Goal: Use online tool/utility: Utilize a website feature to perform a specific function

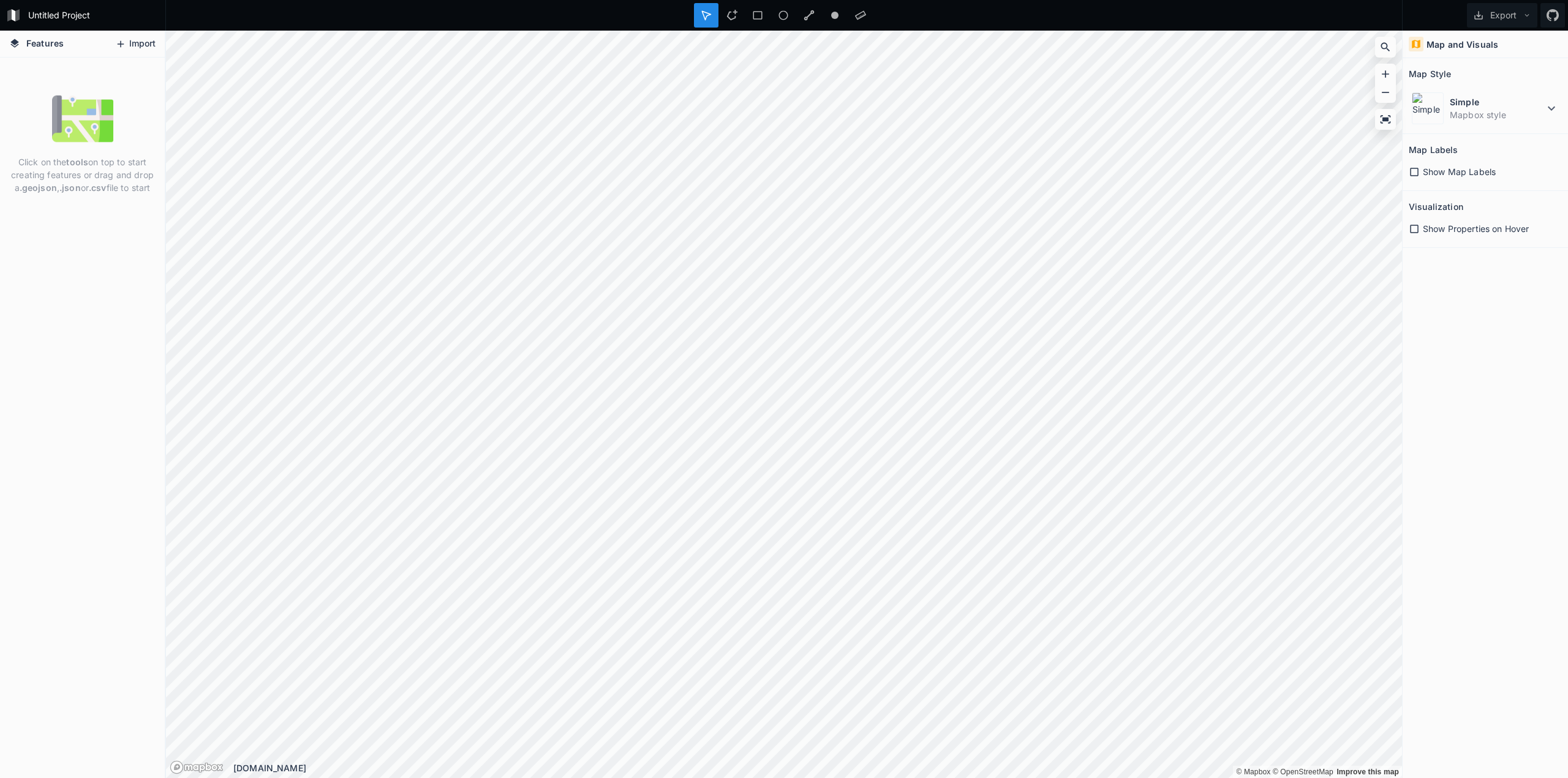
click at [139, 41] on button "Import" at bounding box center [136, 44] width 53 height 19
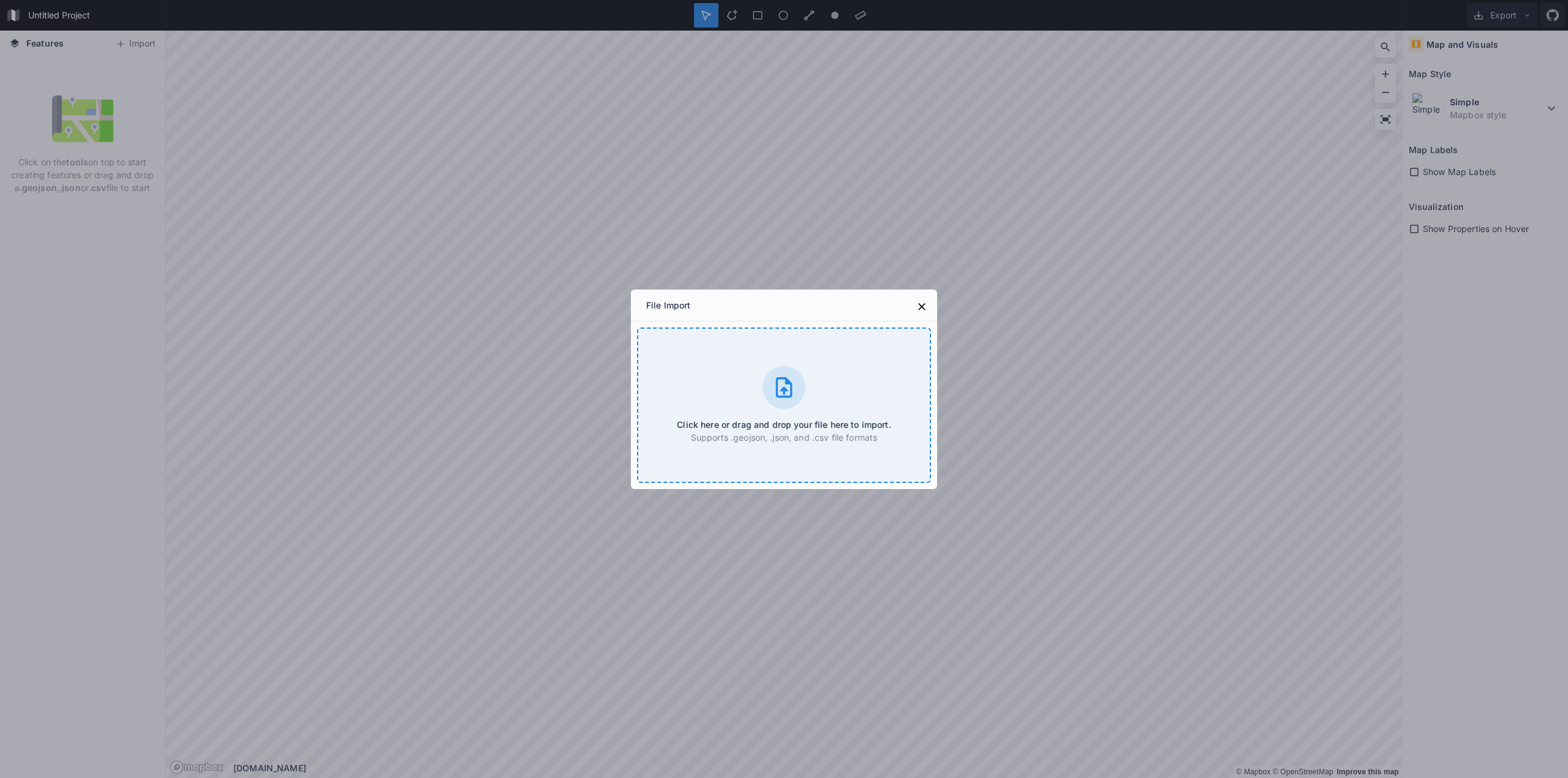
click at [809, 418] on div "Click here or drag and drop your file here to import. Supports .geojson, .json,…" at bounding box center [783, 405] width 294 height 155
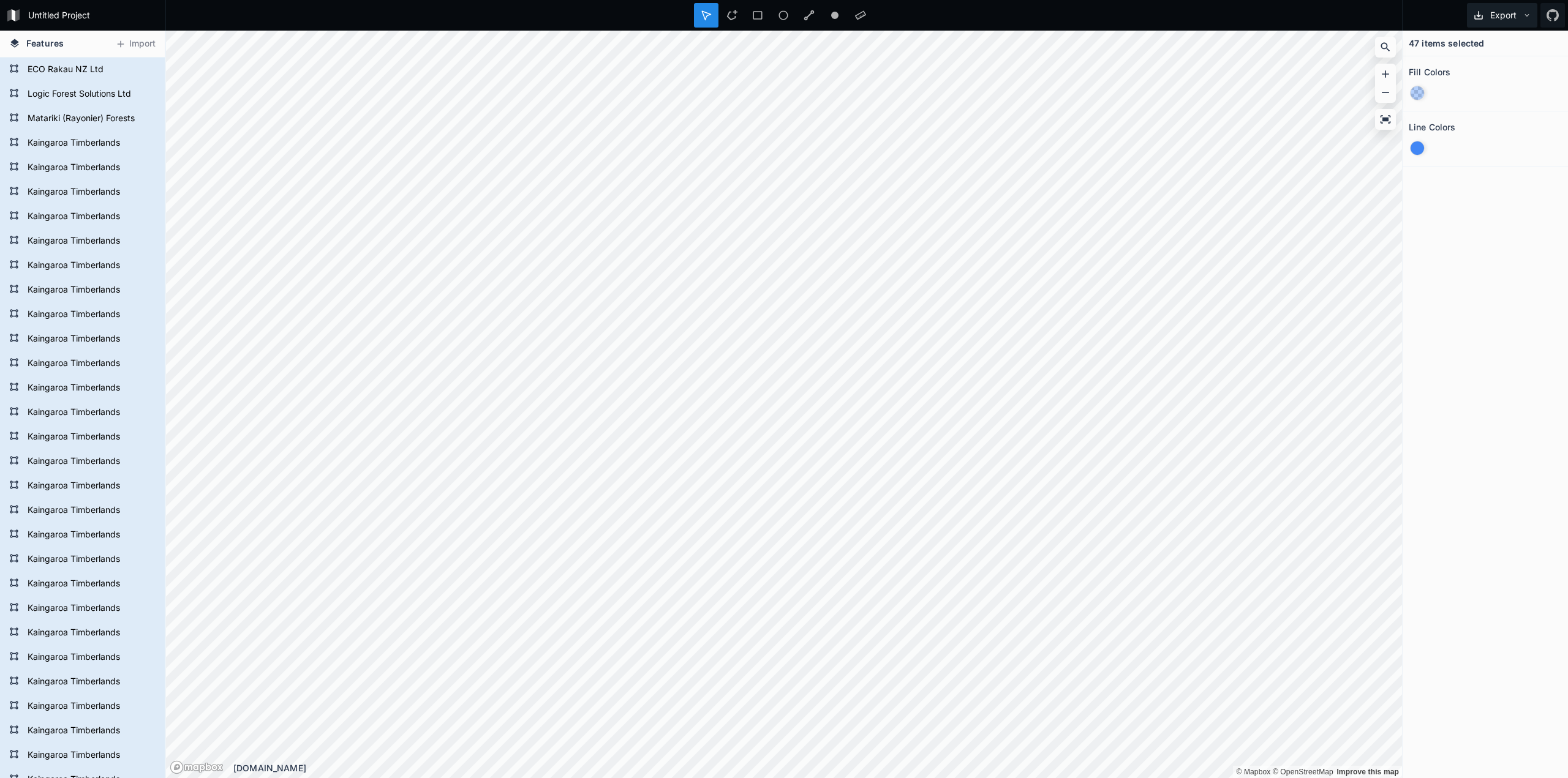
click at [1497, 13] on button "Export" at bounding box center [1502, 15] width 71 height 24
click at [1529, 295] on div "47 items selected Fill Colors Line Colors" at bounding box center [1485, 405] width 165 height 748
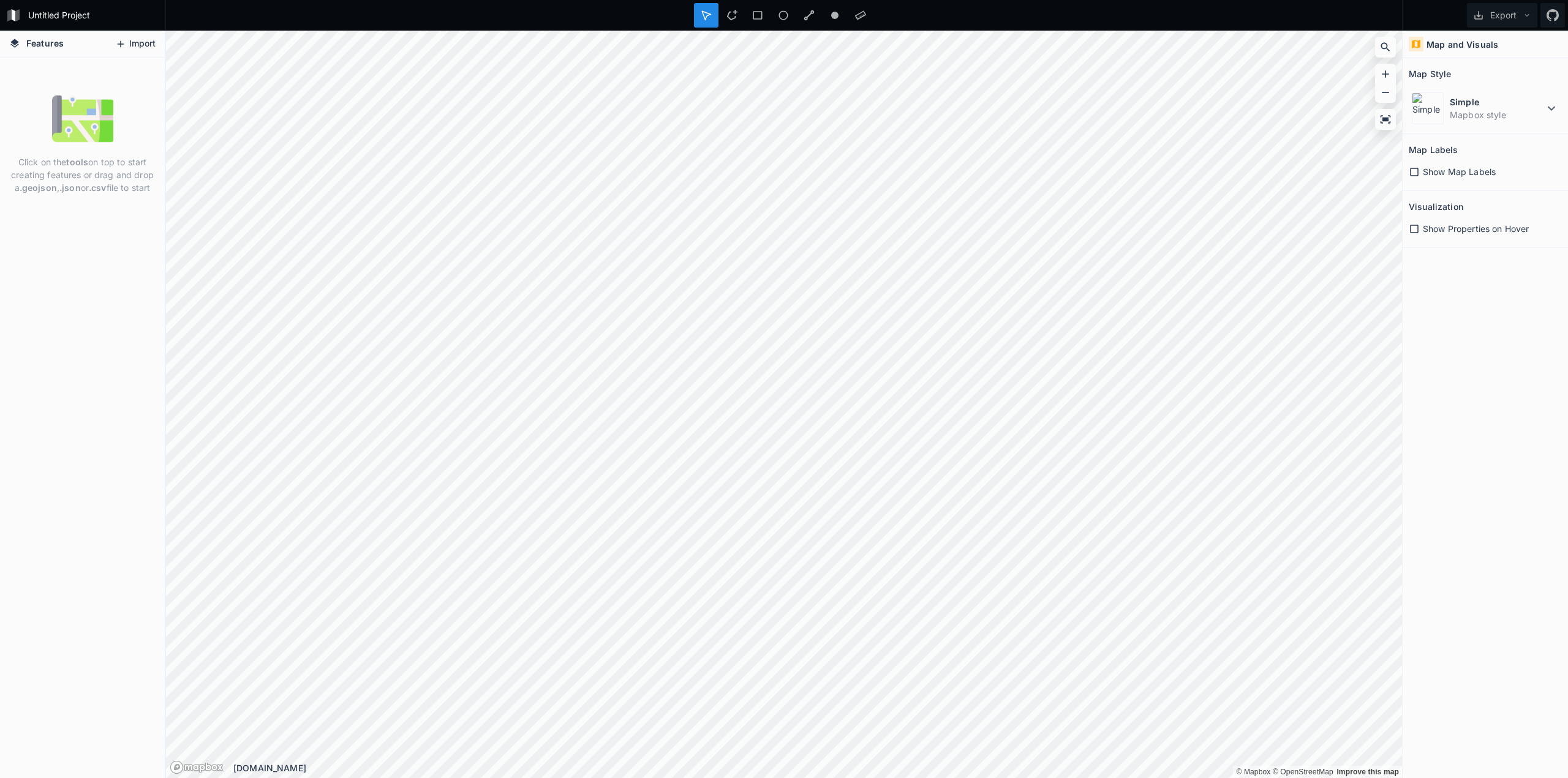
click at [146, 45] on button "Import" at bounding box center [136, 44] width 53 height 19
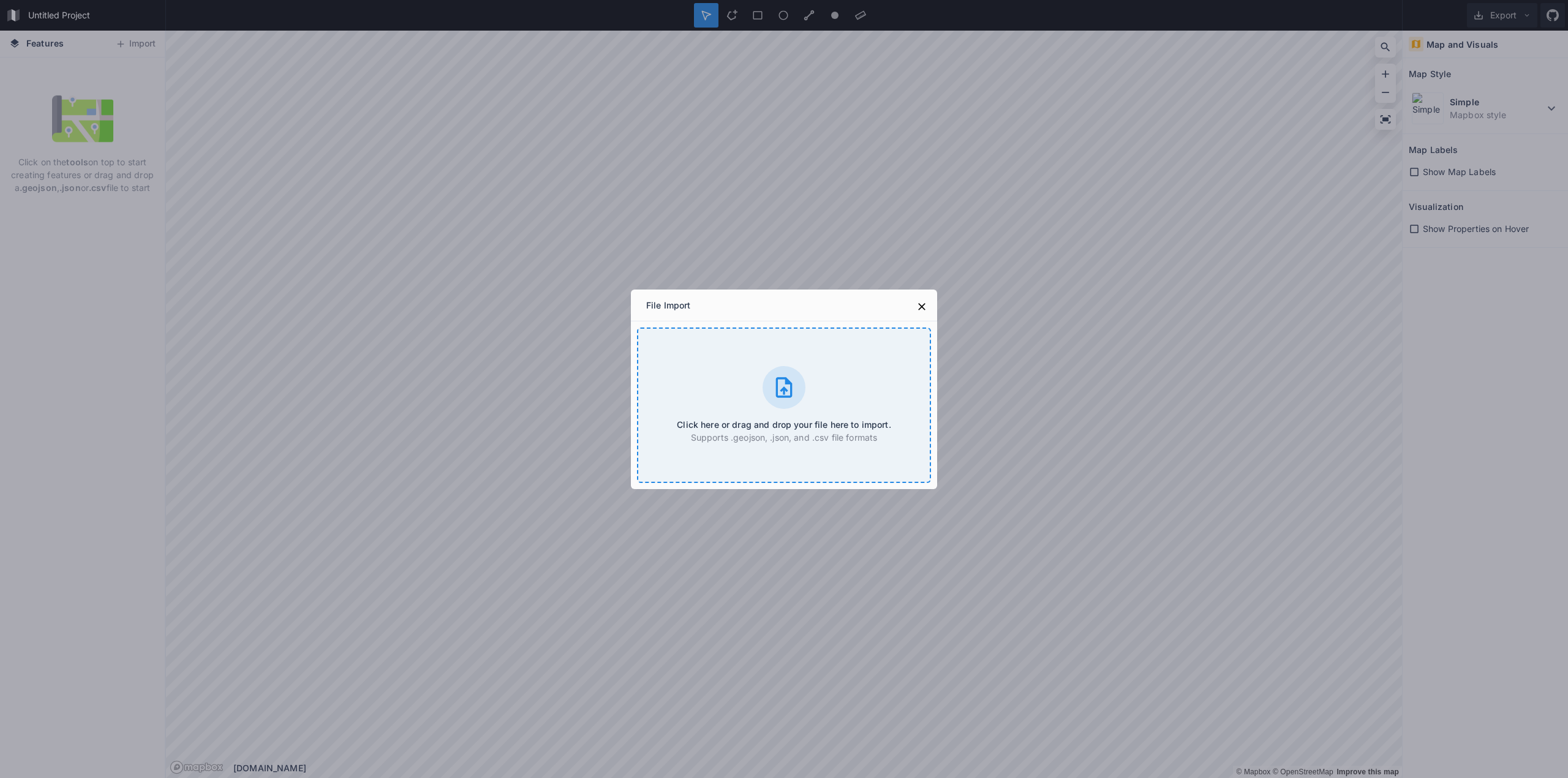
click at [759, 360] on div "Click here or drag and drop your file here to import. Supports .geojson, .json,…" at bounding box center [783, 405] width 294 height 155
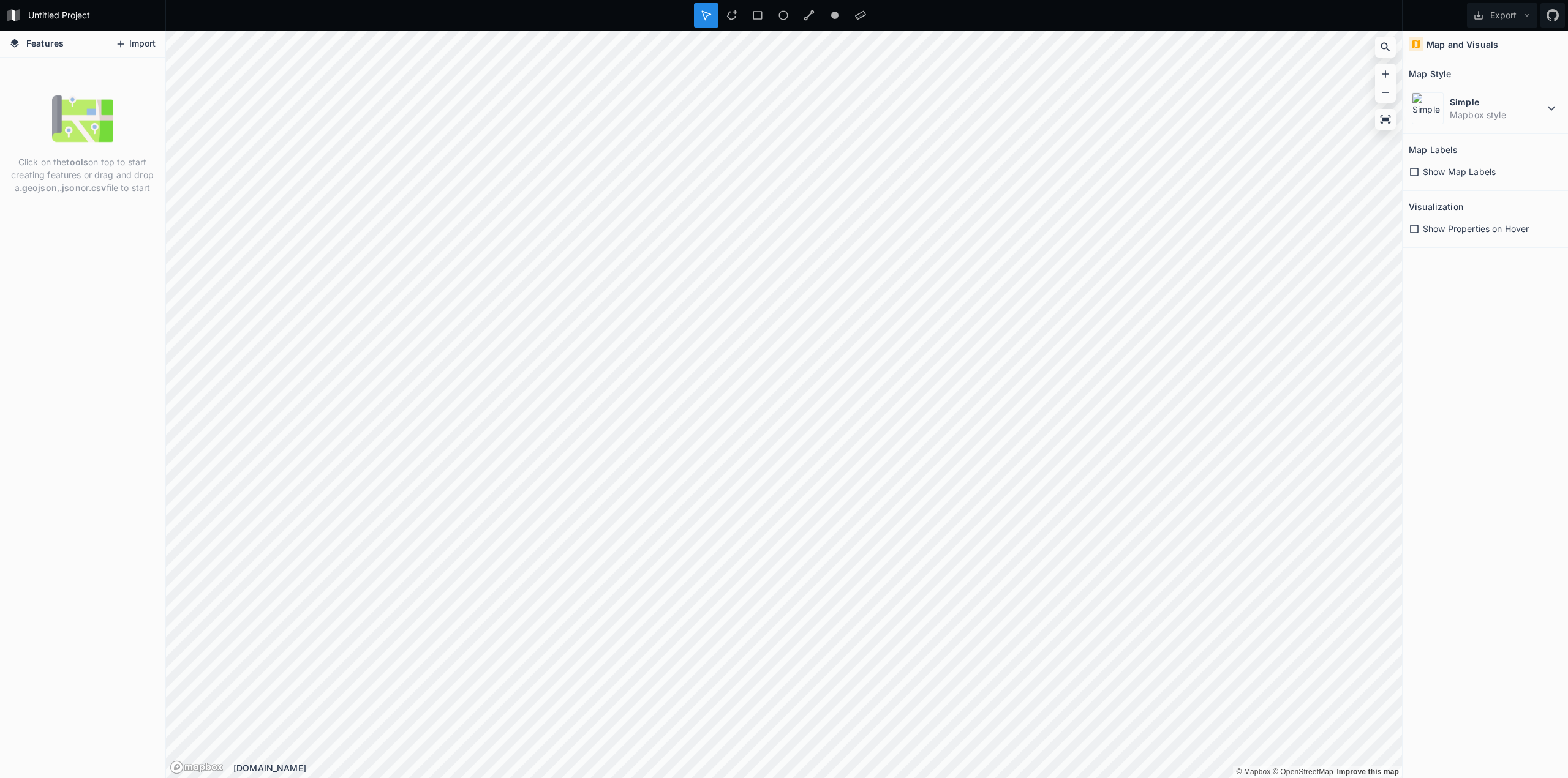
click at [137, 44] on button "Import" at bounding box center [136, 44] width 53 height 19
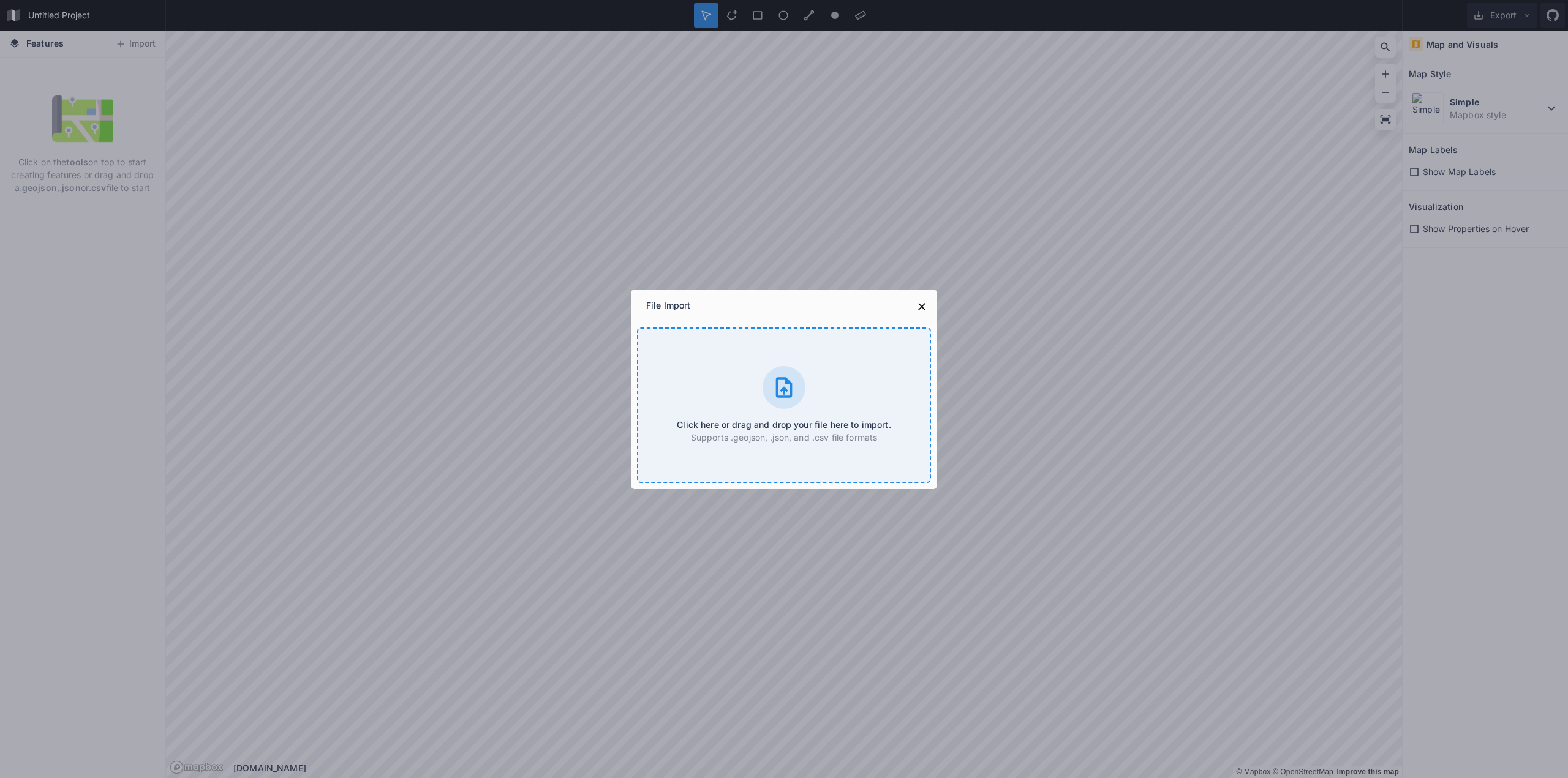
click at [826, 421] on h4 "Click here or drag and drop your file here to import." at bounding box center [783, 425] width 214 height 13
